Goal: Transaction & Acquisition: Purchase product/service

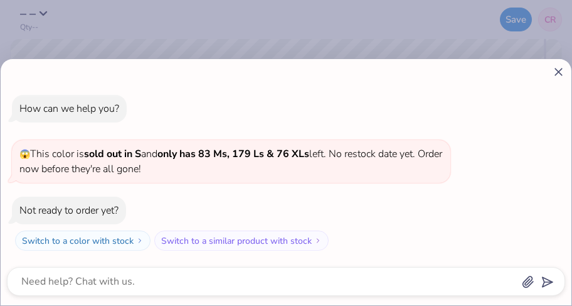
click at [560, 72] on icon at bounding box center [558, 71] width 13 height 13
type textarea "x"
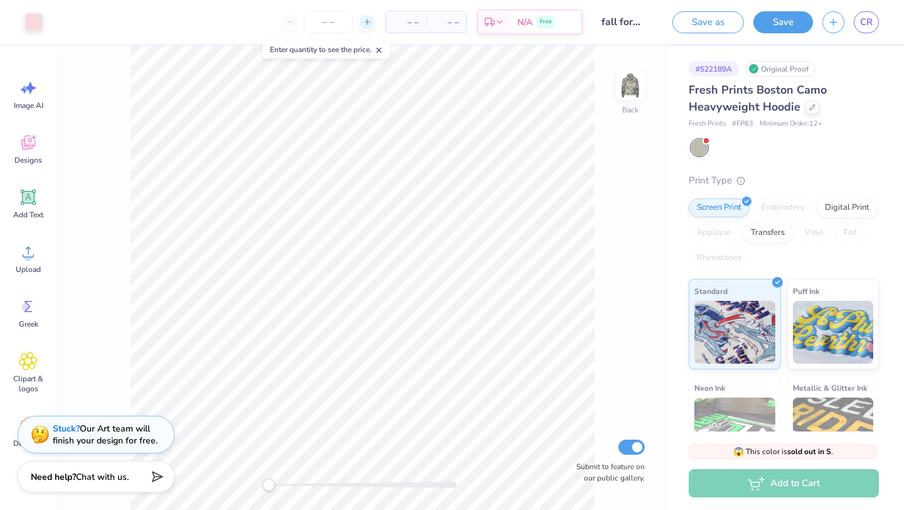
click at [367, 22] on line at bounding box center [367, 21] width 0 height 5
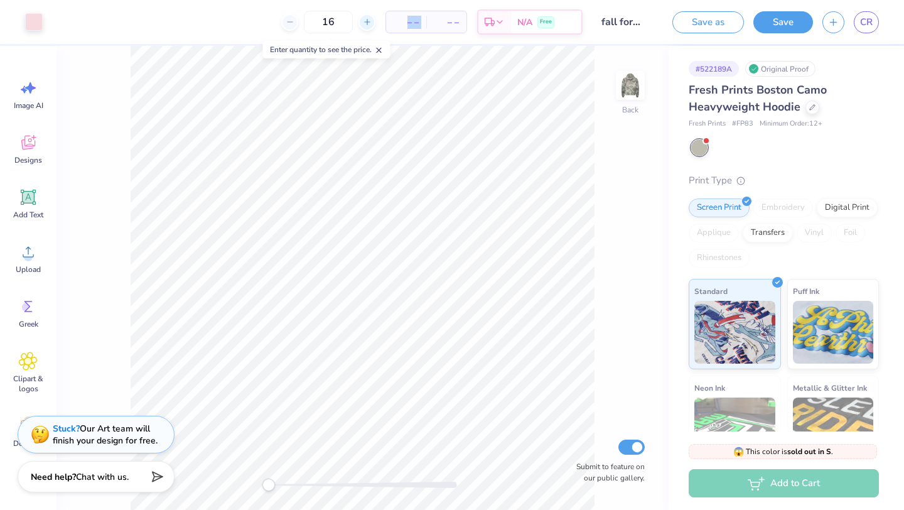
click at [367, 22] on line at bounding box center [367, 21] width 0 height 5
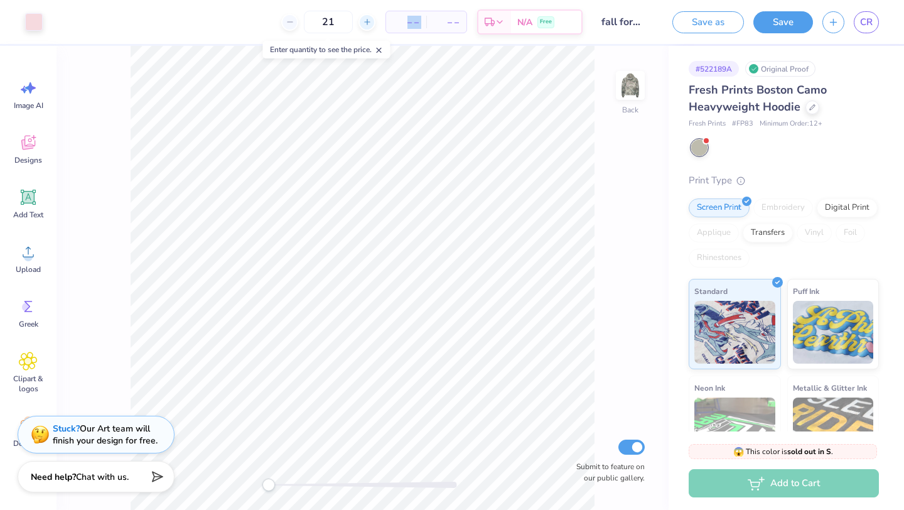
click at [367, 22] on line at bounding box center [367, 21] width 0 height 5
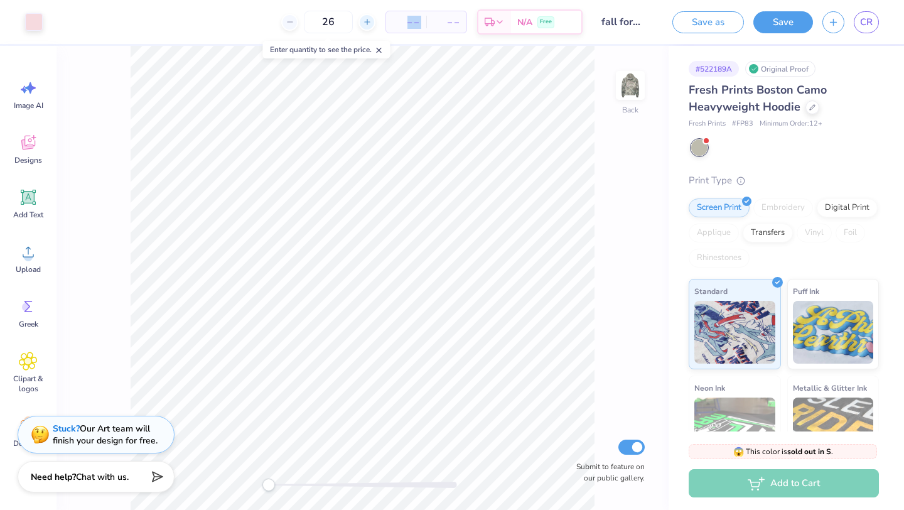
click at [367, 22] on line at bounding box center [367, 21] width 0 height 5
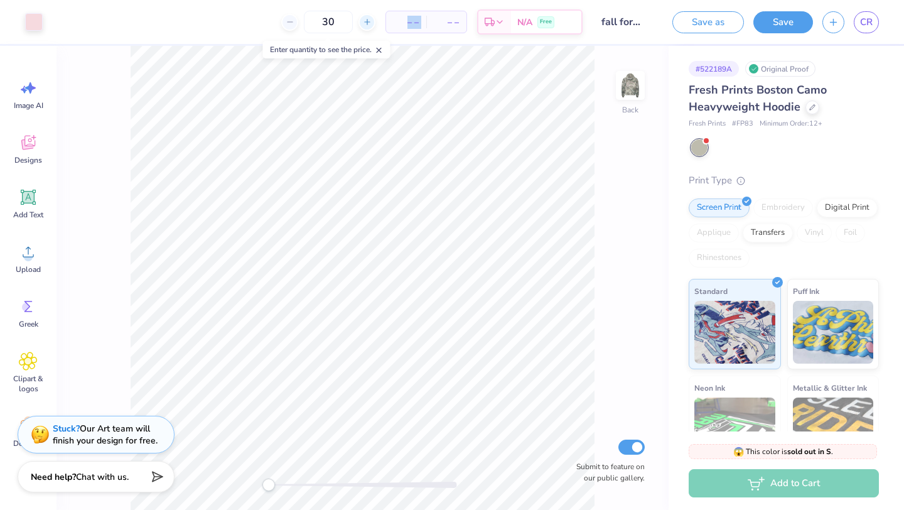
type input "31"
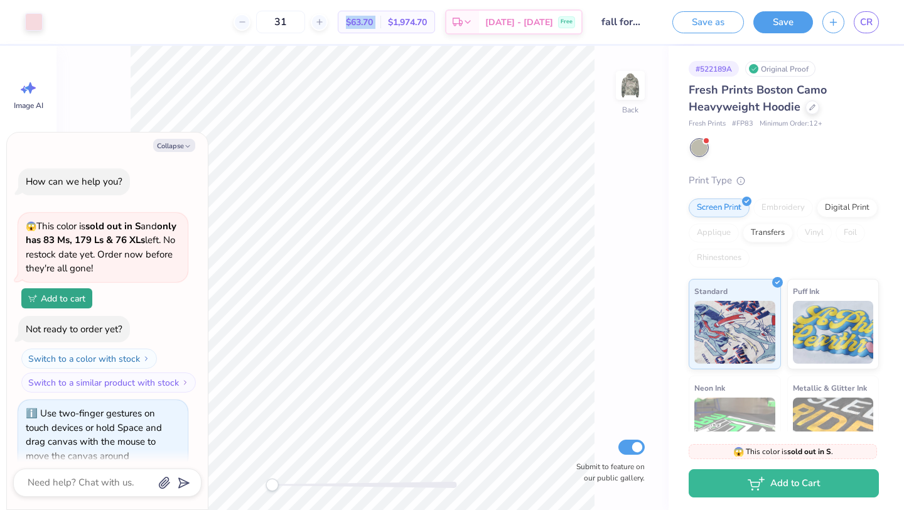
scroll to position [17, 0]
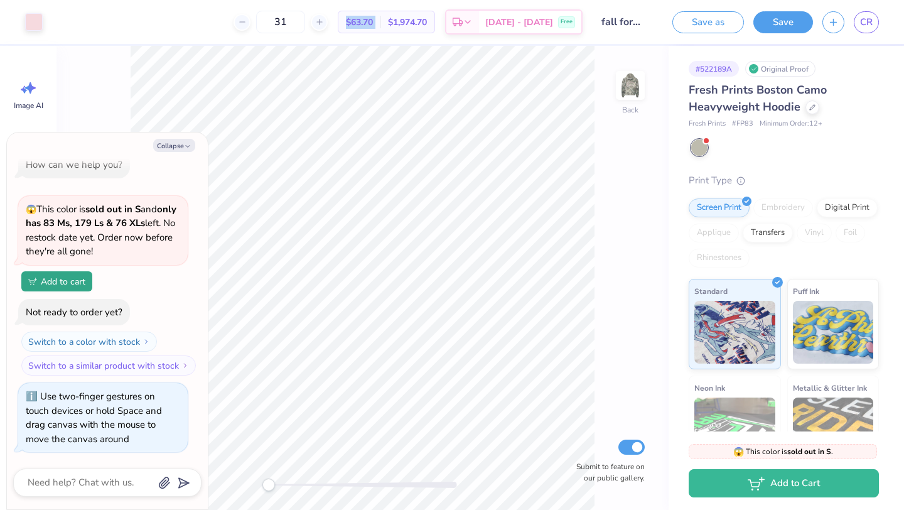
click at [238, 305] on div "Back Submit to feature on our public gallery." at bounding box center [362, 278] width 612 height 464
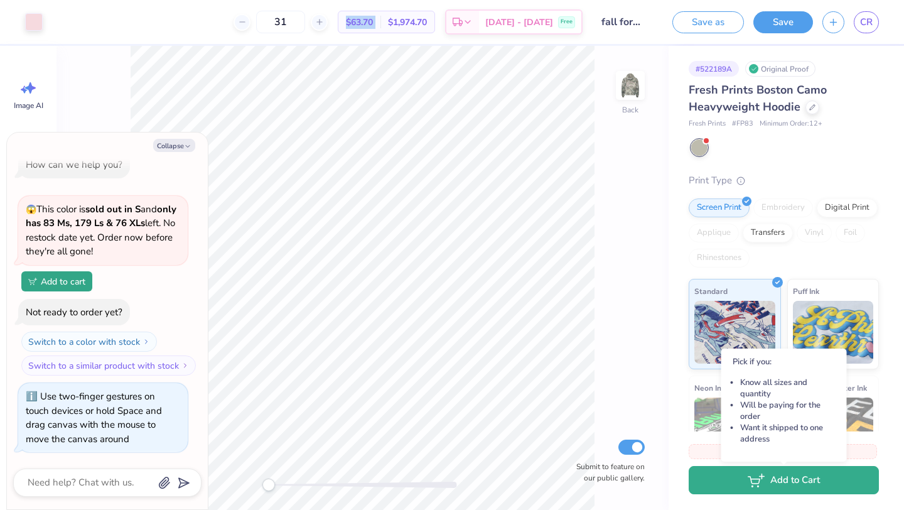
click at [572, 305] on button "Add to Cart" at bounding box center [783, 480] width 190 height 28
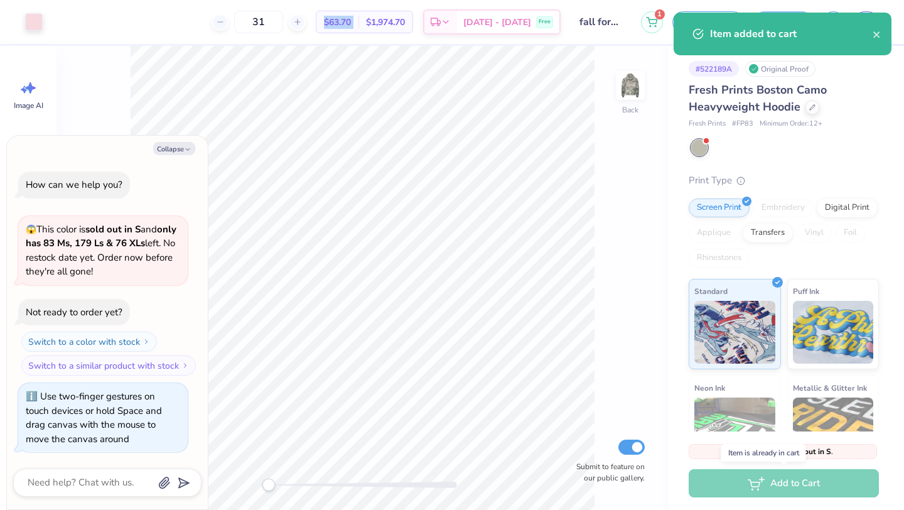
scroll to position [0, 0]
click at [572, 32] on icon "close" at bounding box center [876, 34] width 9 height 10
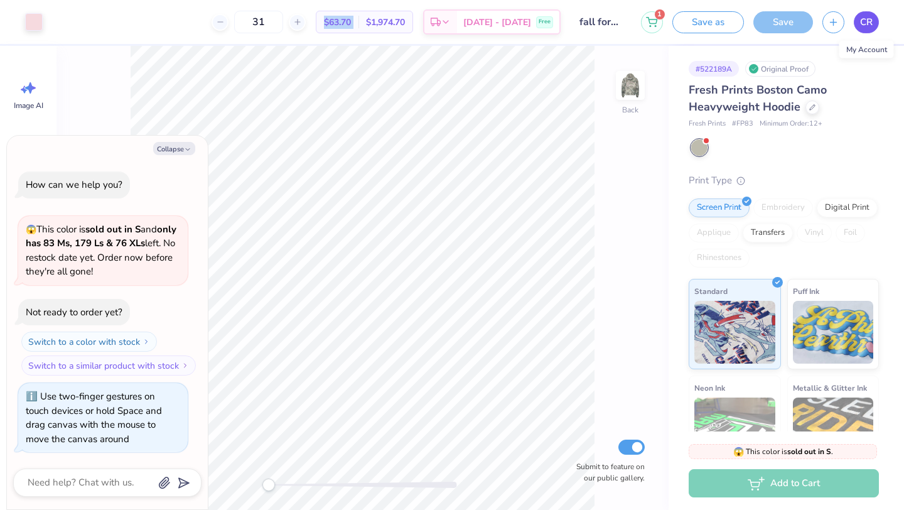
click at [572, 23] on span "CR" at bounding box center [866, 22] width 13 height 14
type textarea "x"
